Goal: Browse casually: Explore the website without a specific task or goal

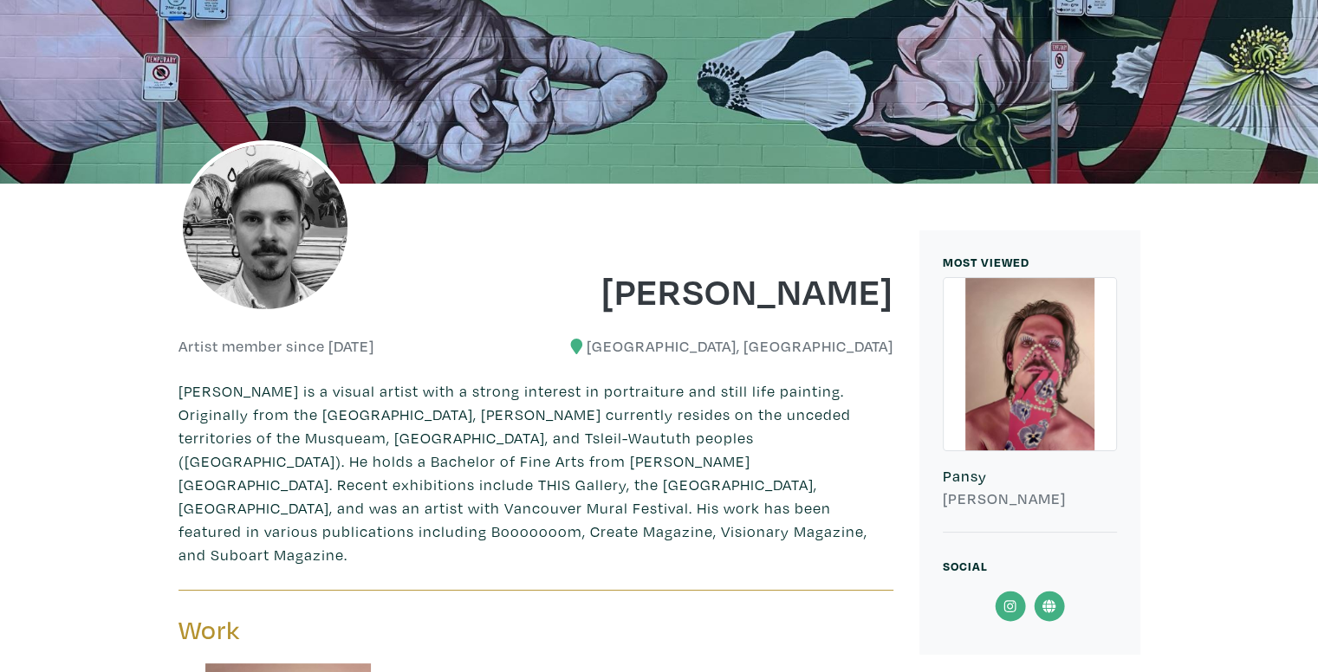
scroll to position [188, 0]
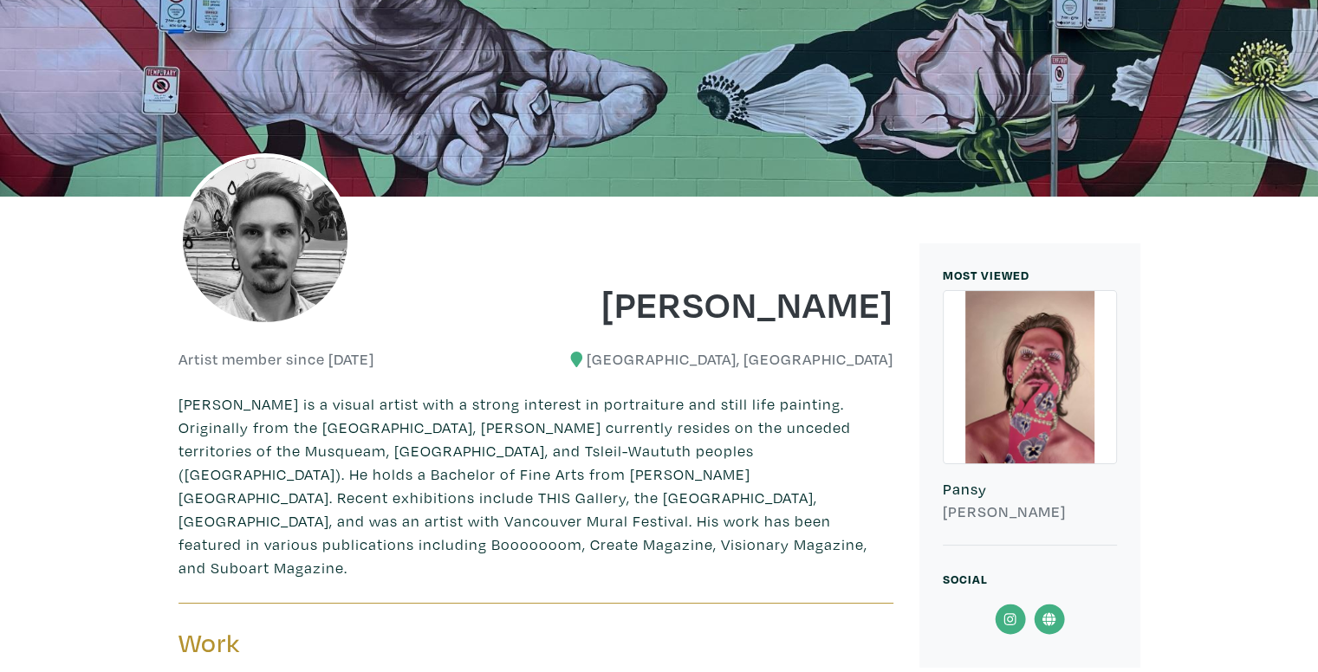
drag, startPoint x: 1322, startPoint y: 46, endPoint x: 1306, endPoint y: 100, distance: 56.2
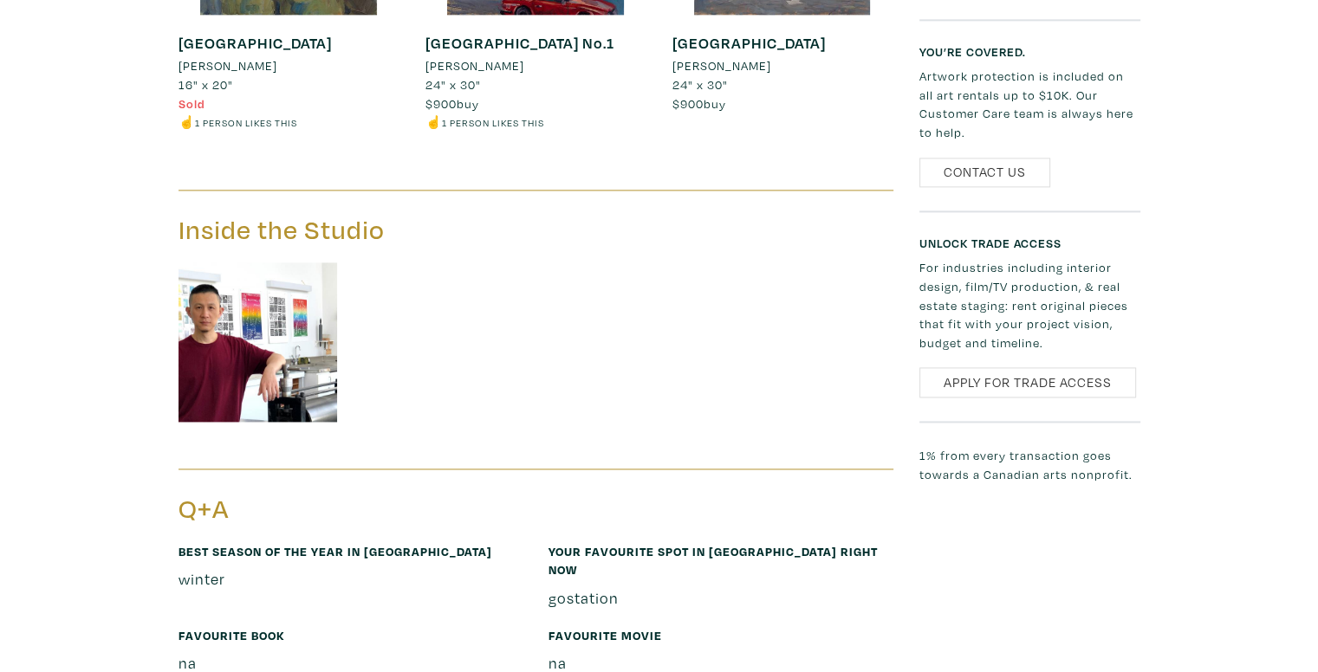
scroll to position [2422, 0]
